Goal: Task Accomplishment & Management: Use online tool/utility

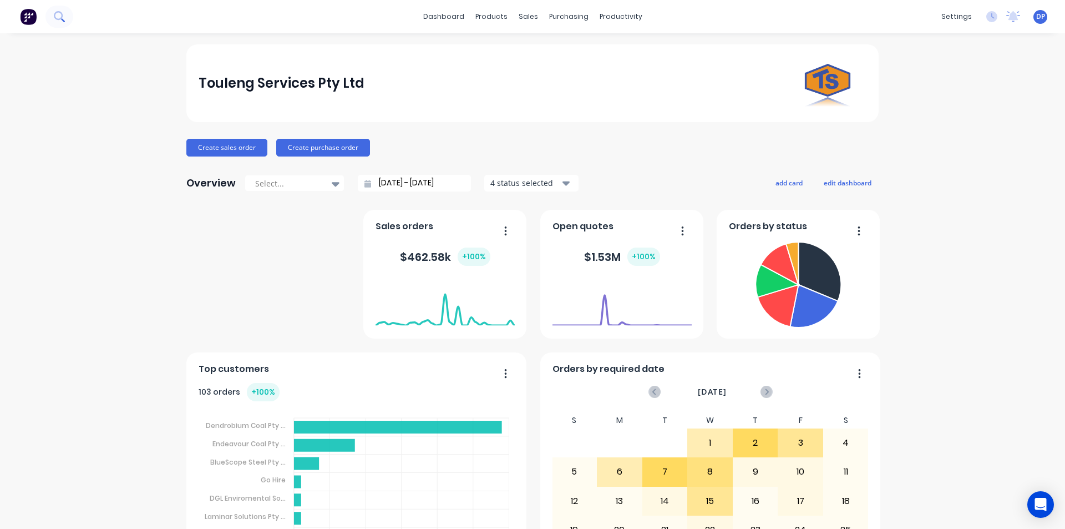
click at [58, 14] on icon at bounding box center [59, 16] width 11 height 11
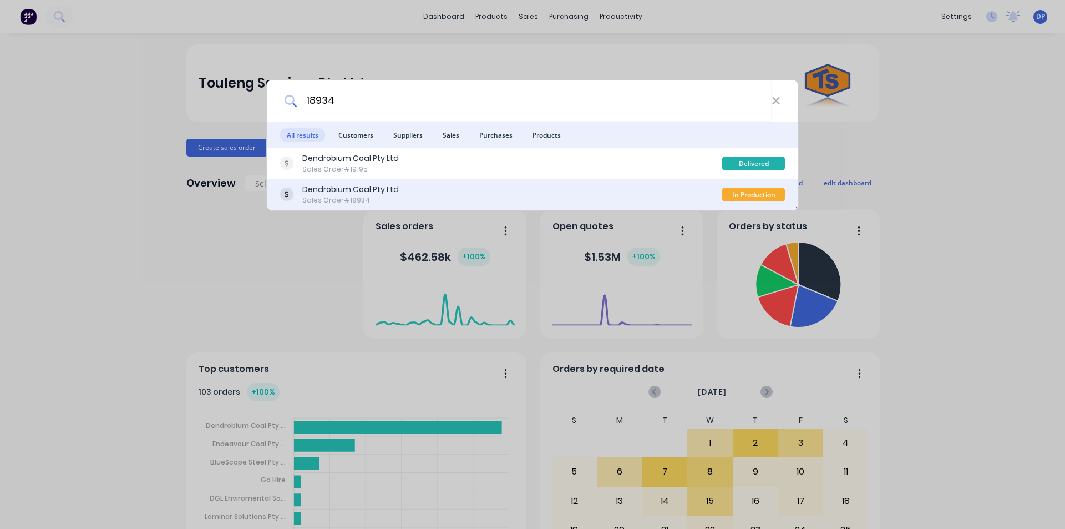
type input "18934"
click at [385, 198] on div "Sales Order #18934" at bounding box center [350, 200] width 97 height 10
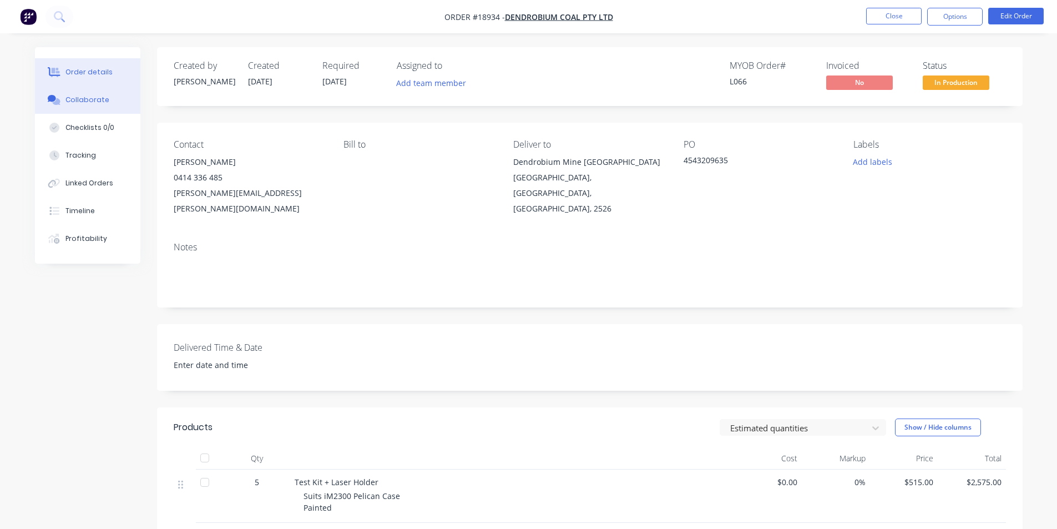
click at [77, 100] on div "Collaborate" at bounding box center [87, 100] width 44 height 10
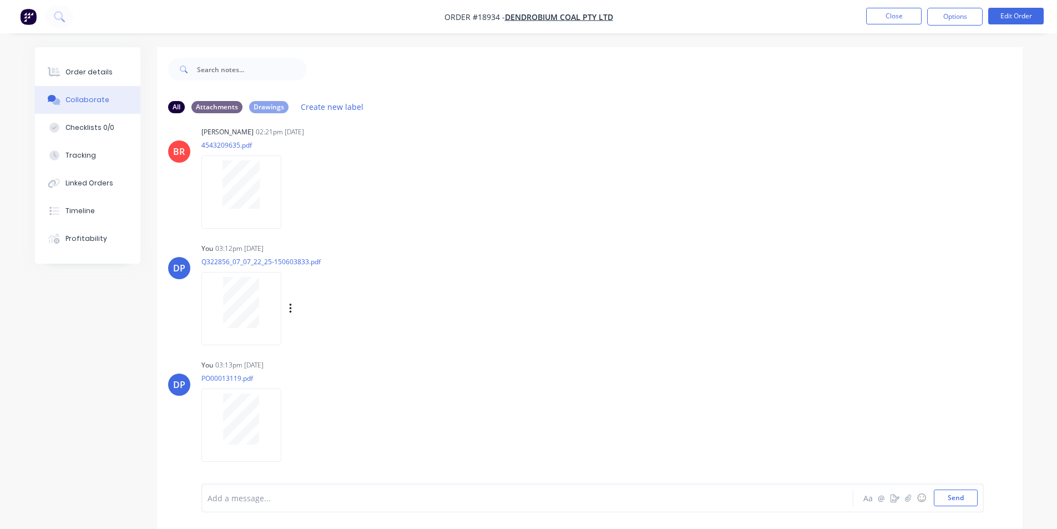
scroll to position [82, 0]
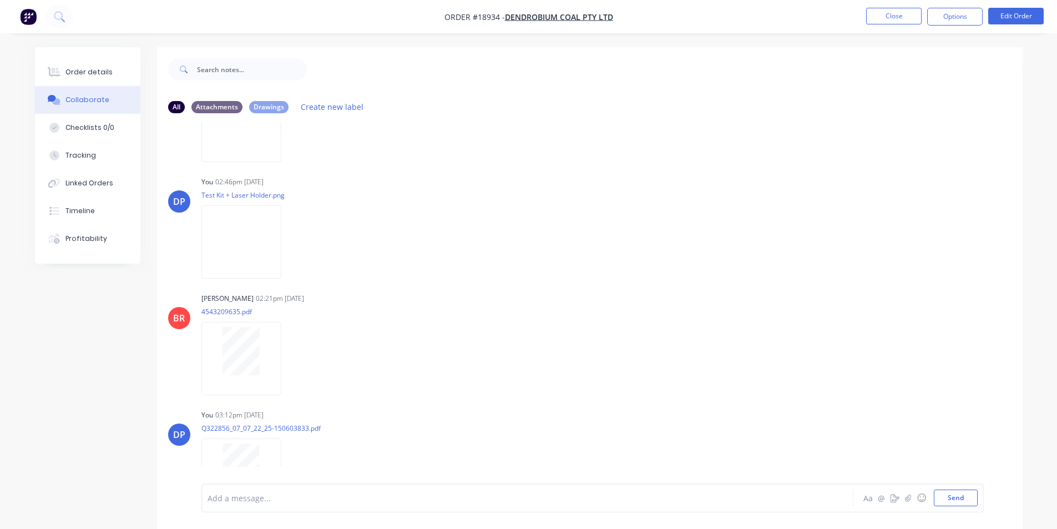
click at [28, 11] on img "button" at bounding box center [28, 16] width 17 height 17
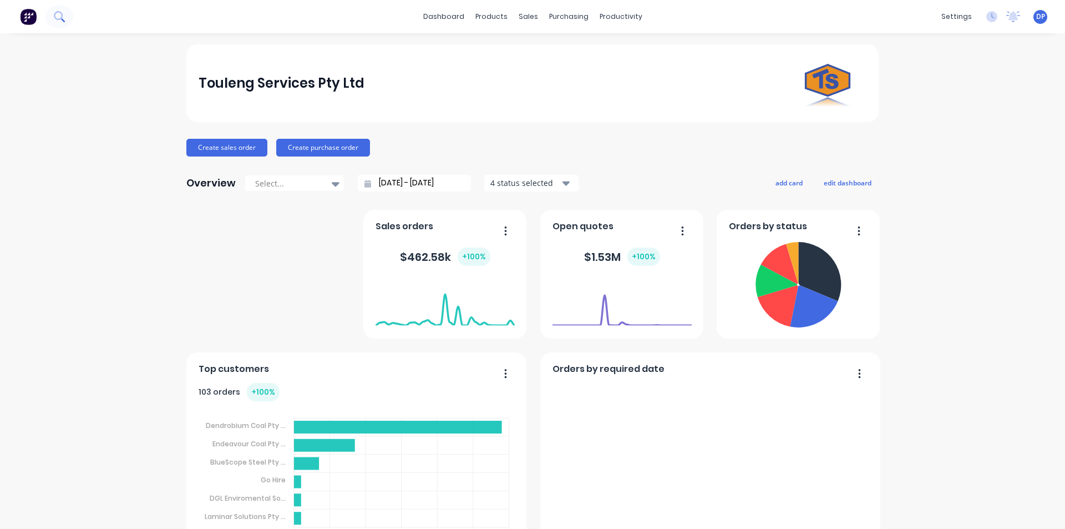
click at [54, 19] on icon at bounding box center [59, 16] width 11 height 11
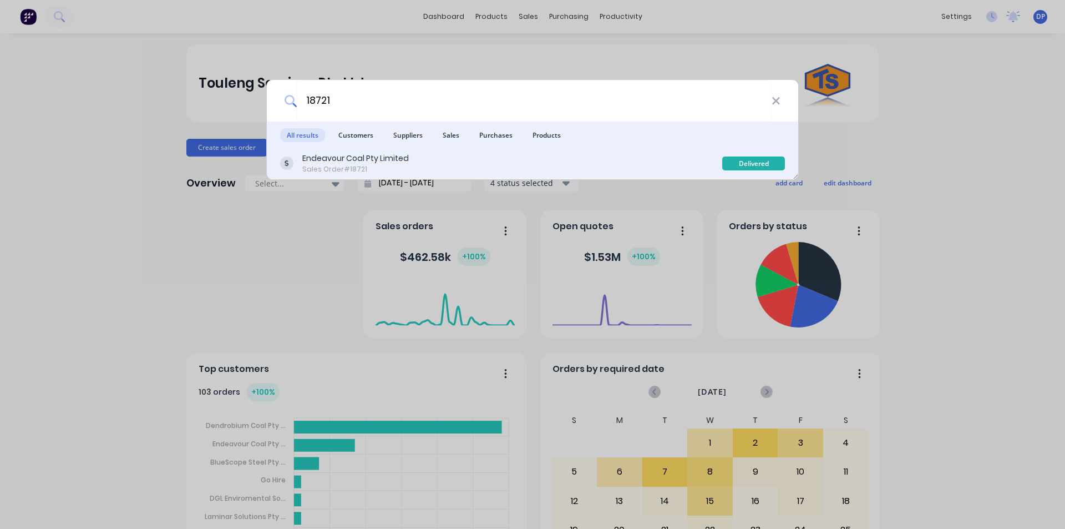
type input "18721"
click at [360, 164] on div "Sales Order #18721" at bounding box center [355, 169] width 107 height 10
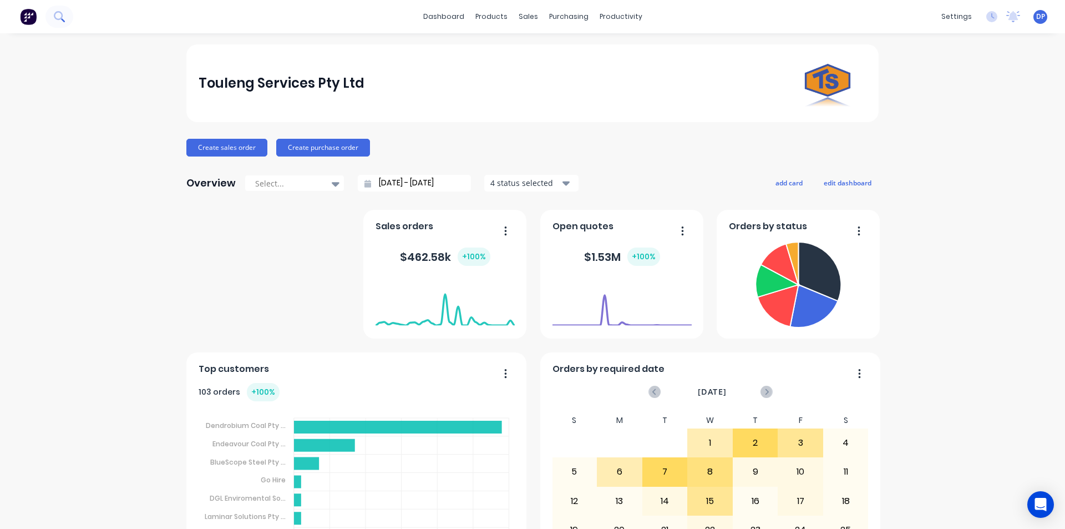
click at [62, 17] on icon at bounding box center [58, 15] width 9 height 9
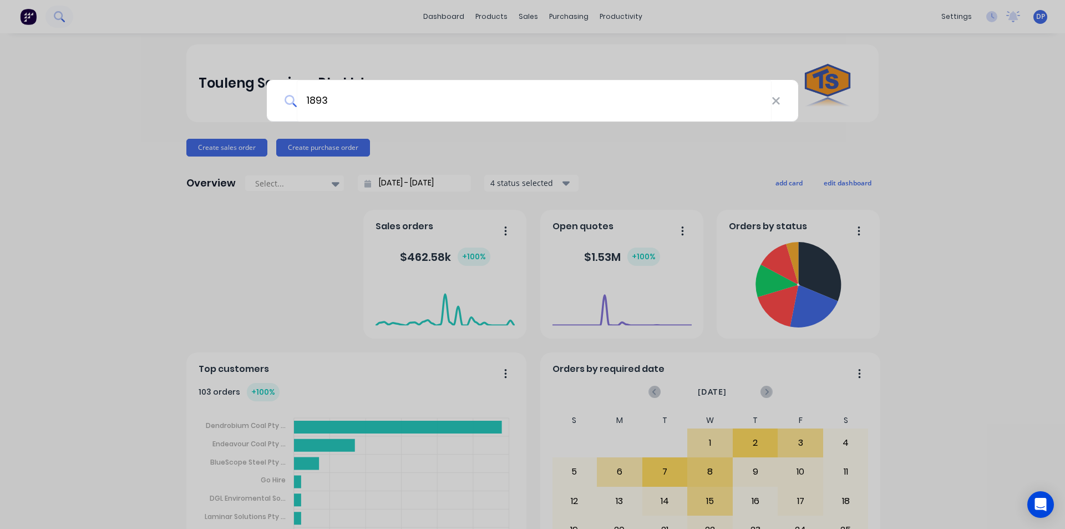
type input "18934"
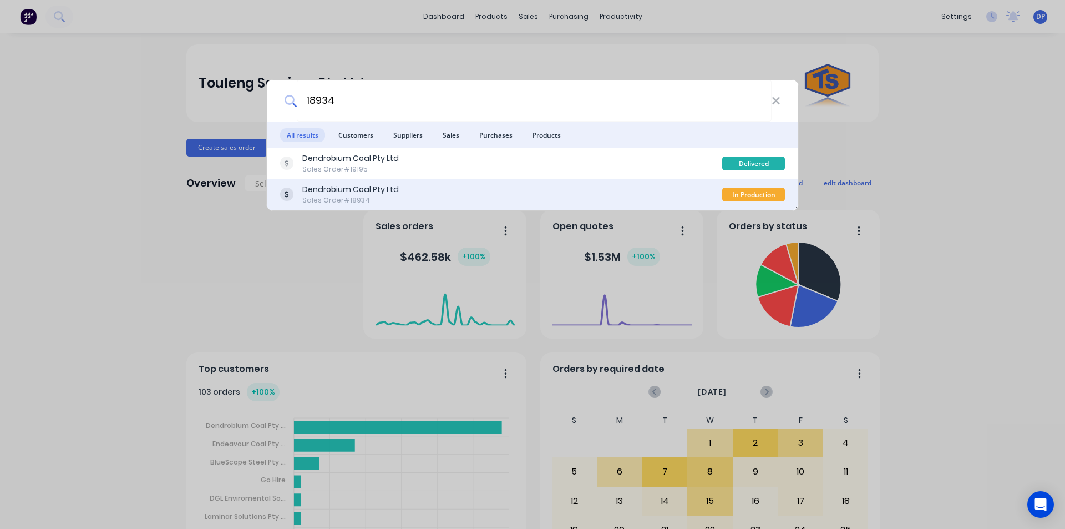
click at [370, 203] on div "Sales Order #18934" at bounding box center [350, 200] width 97 height 10
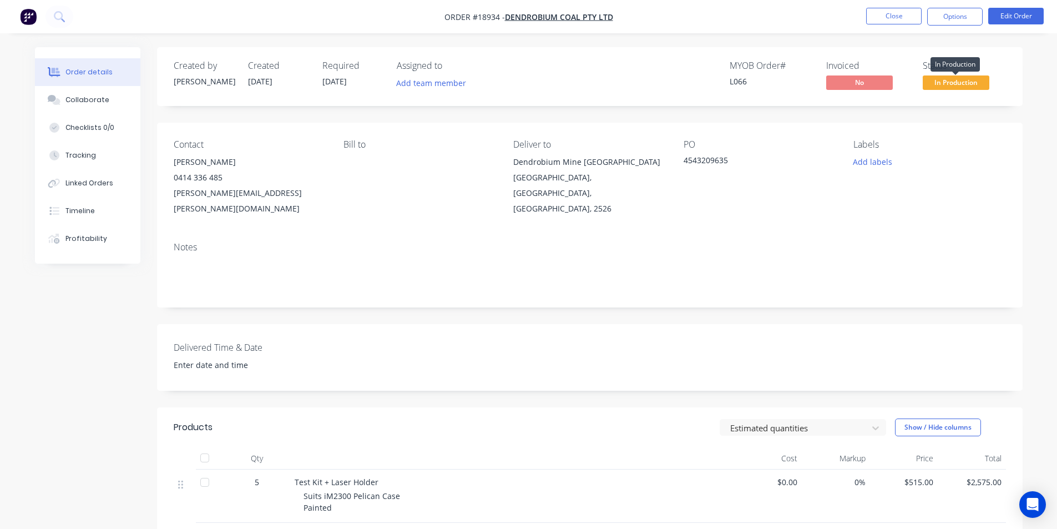
click at [954, 85] on span "In Production" at bounding box center [956, 82] width 67 height 14
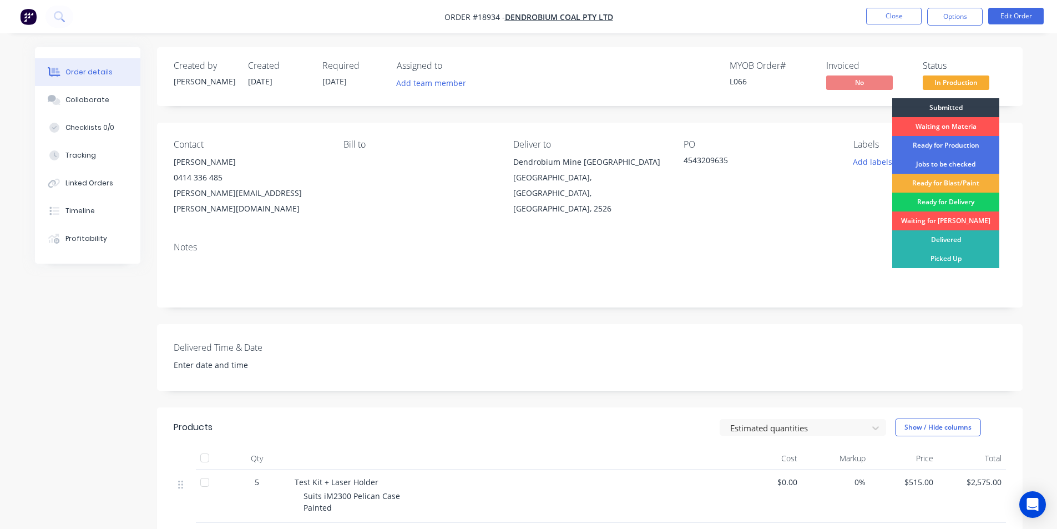
click at [945, 195] on div "Ready for Delivery" at bounding box center [945, 202] width 107 height 19
